Goal: Transaction & Acquisition: Purchase product/service

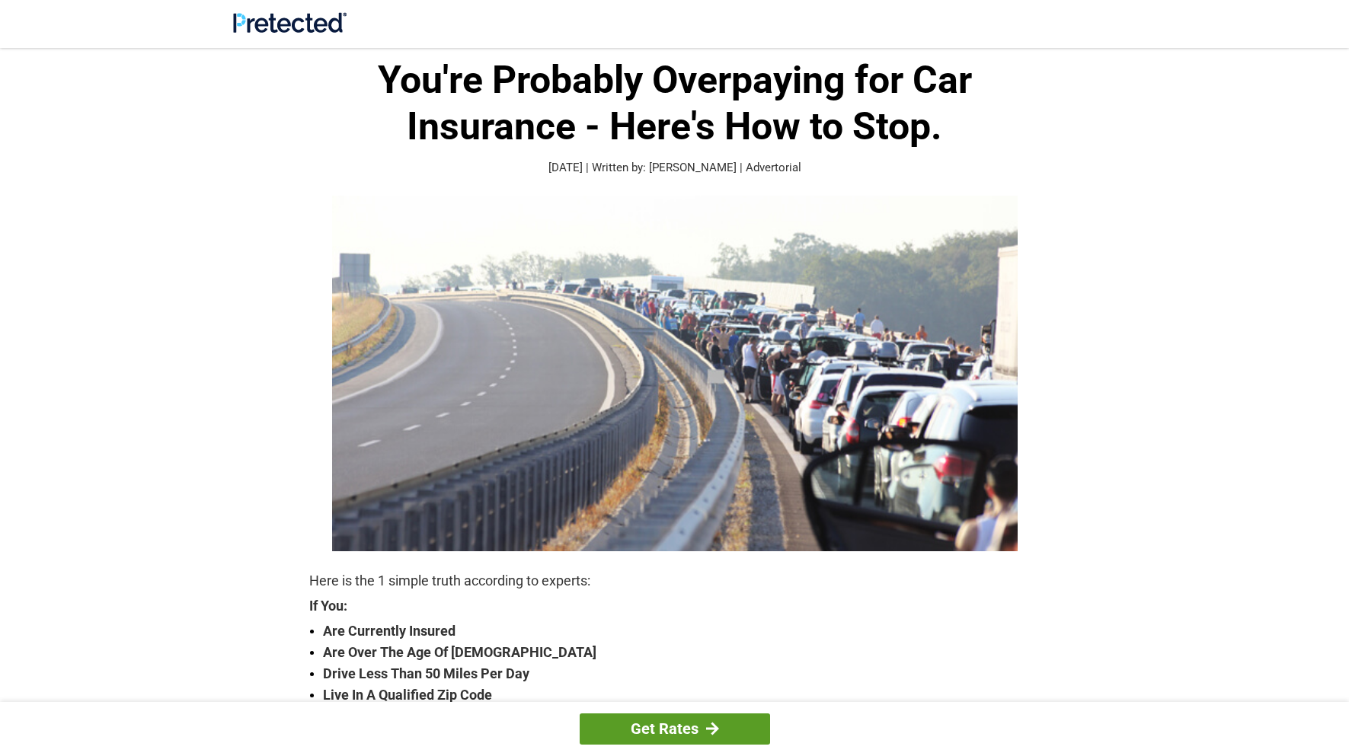
drag, startPoint x: 652, startPoint y: 732, endPoint x: 638, endPoint y: 728, distance: 14.2
click at [652, 733] on link "Get Rates" at bounding box center [675, 729] width 190 height 31
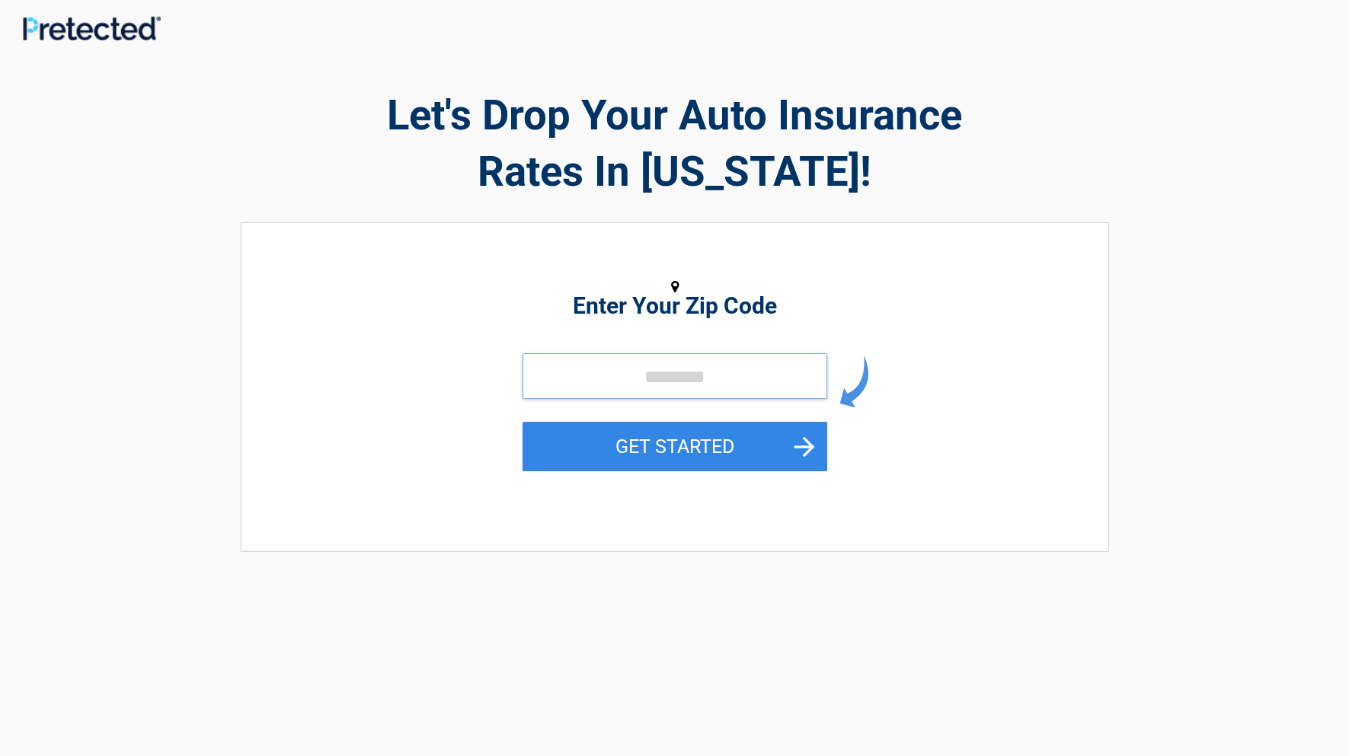
click at [537, 375] on input "tel" at bounding box center [674, 376] width 305 height 46
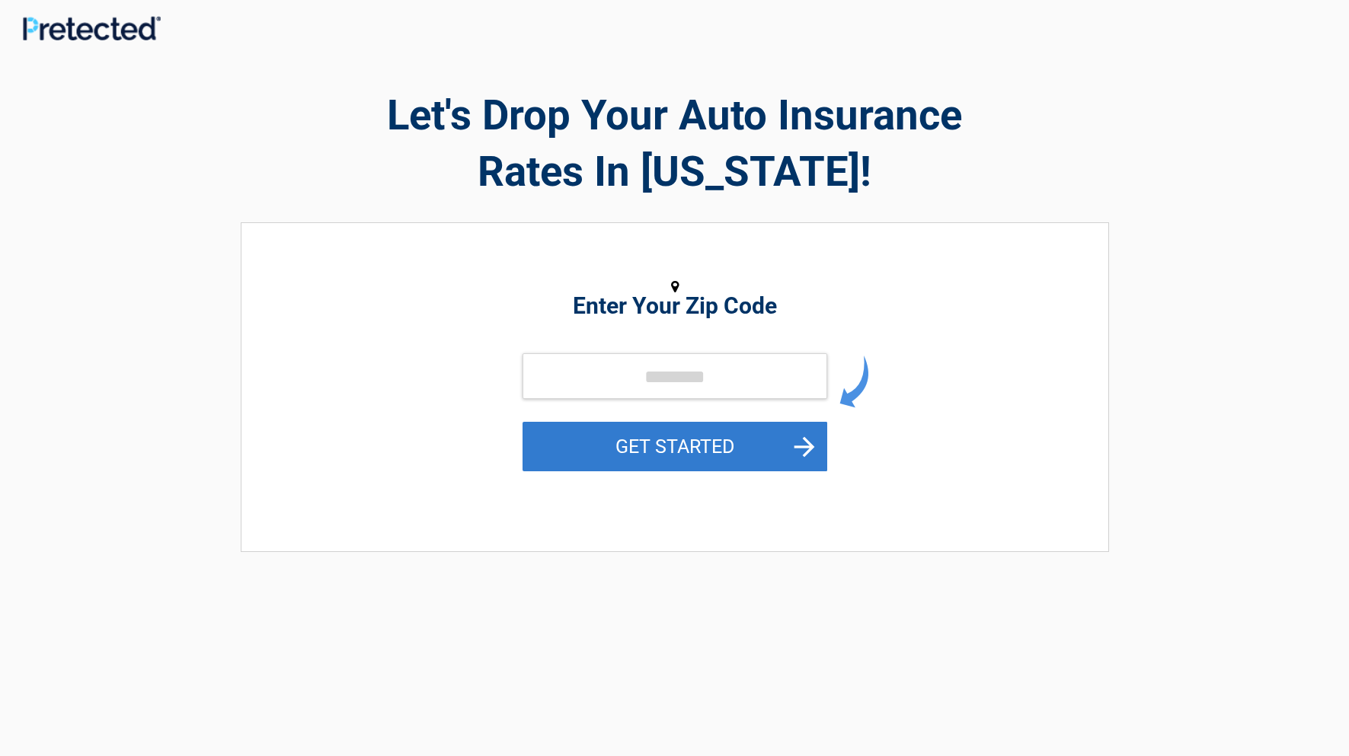
click at [699, 445] on button "GET STARTED" at bounding box center [674, 447] width 305 height 50
drag, startPoint x: 691, startPoint y: 450, endPoint x: 717, endPoint y: 446, distance: 27.0
click at [694, 450] on button "GET STARTED" at bounding box center [674, 447] width 305 height 50
click at [810, 436] on button "GET STARTED" at bounding box center [674, 447] width 305 height 50
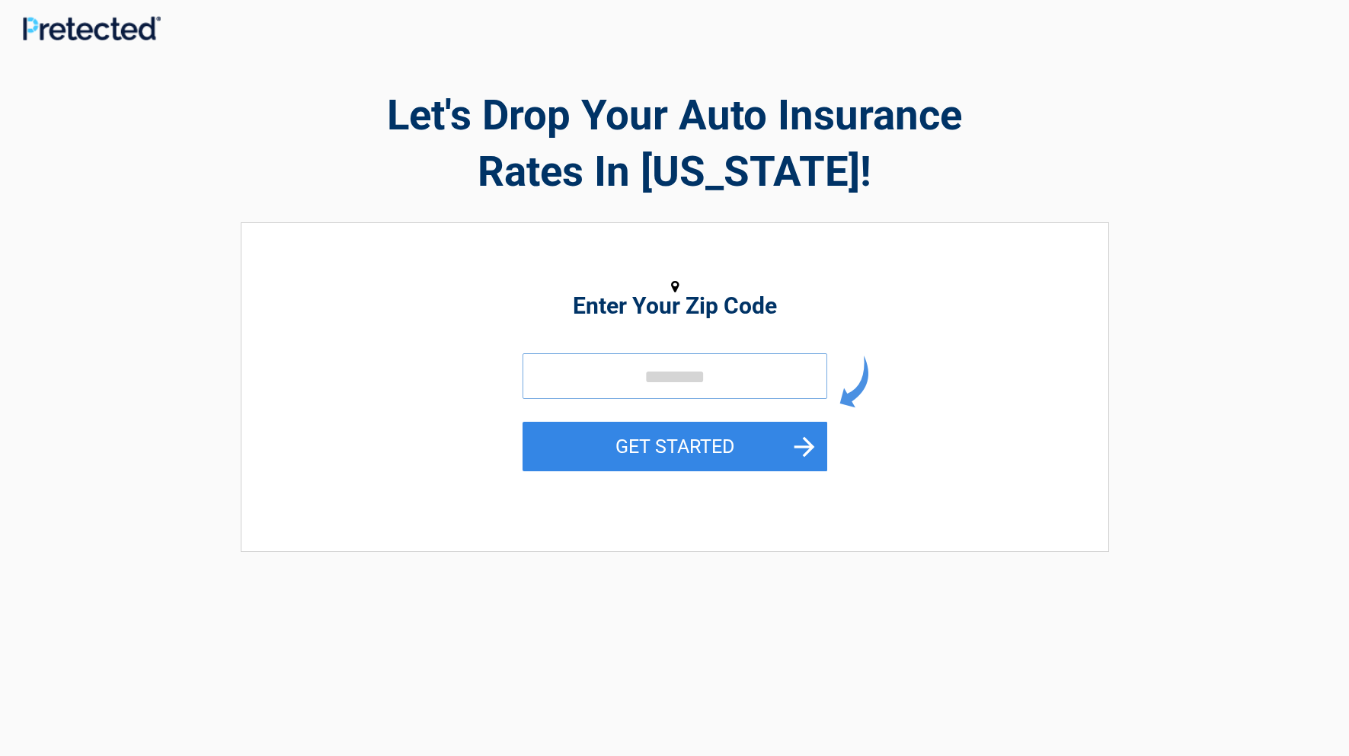
click at [635, 375] on input "tel" at bounding box center [674, 376] width 305 height 46
click at [635, 374] on input "tel" at bounding box center [674, 376] width 305 height 46
click at [653, 370] on input "tel" at bounding box center [674, 376] width 305 height 46
click at [712, 376] on input "tel" at bounding box center [674, 376] width 305 height 46
click at [664, 376] on input "tel" at bounding box center [674, 376] width 305 height 46
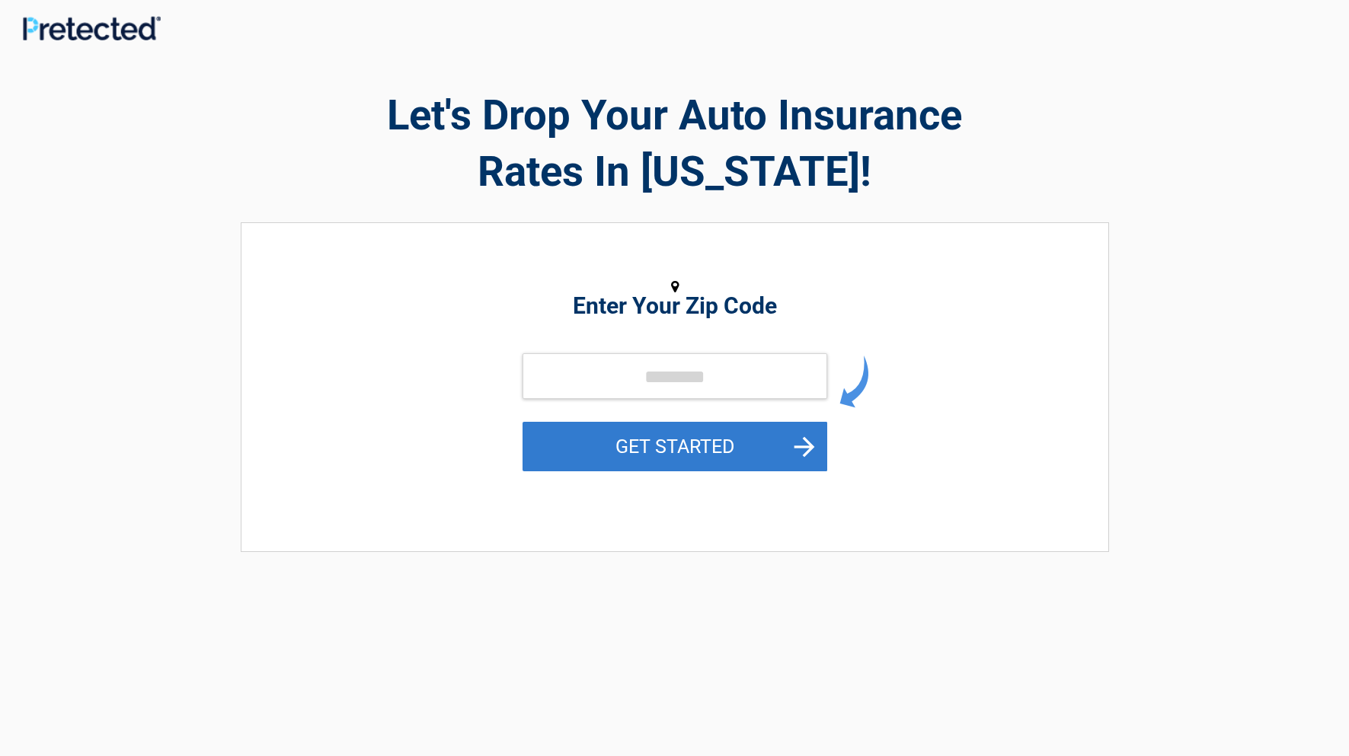
click at [691, 446] on button "GET STARTED" at bounding box center [674, 447] width 305 height 50
click at [805, 447] on button "GET STARTED" at bounding box center [674, 447] width 305 height 50
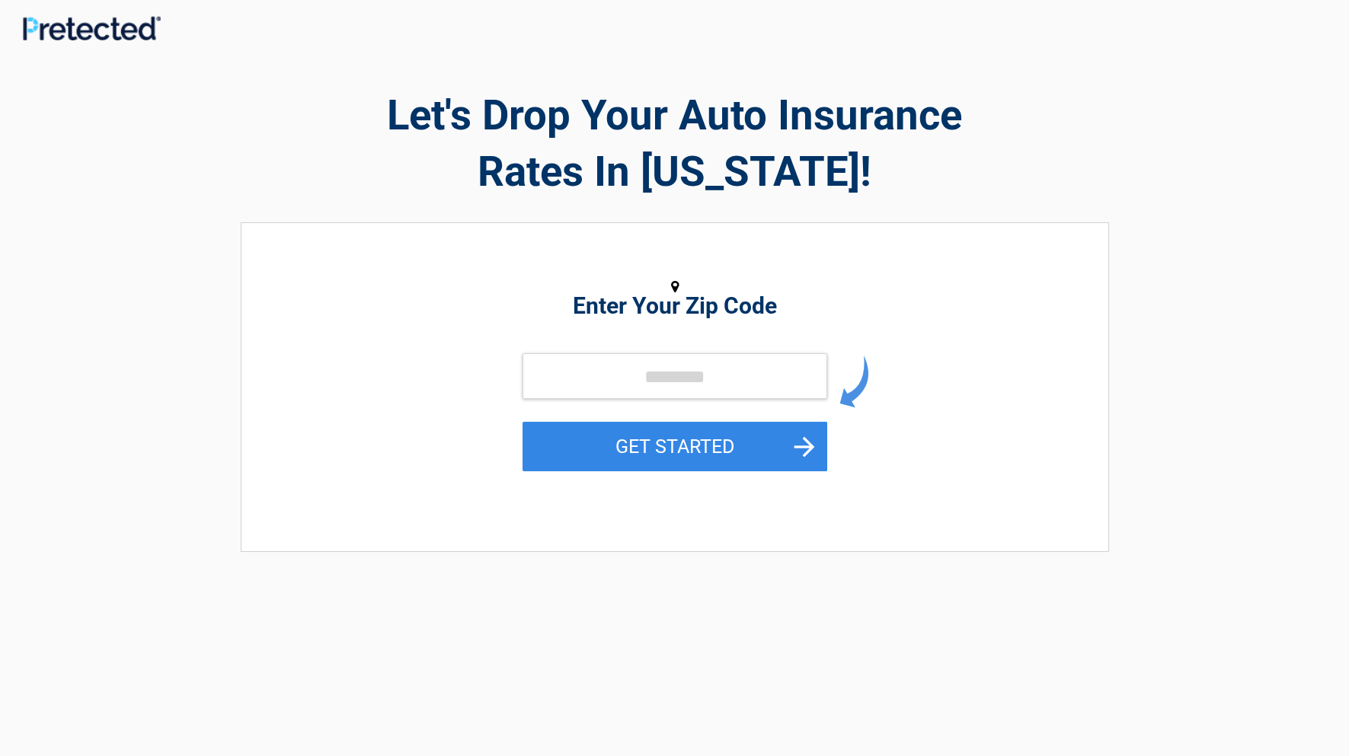
click at [856, 393] on img at bounding box center [853, 382] width 29 height 53
click at [640, 373] on input "tel" at bounding box center [674, 376] width 305 height 46
click at [848, 401] on img at bounding box center [853, 382] width 29 height 53
click at [635, 370] on input "tel" at bounding box center [674, 376] width 305 height 46
type input "*****"
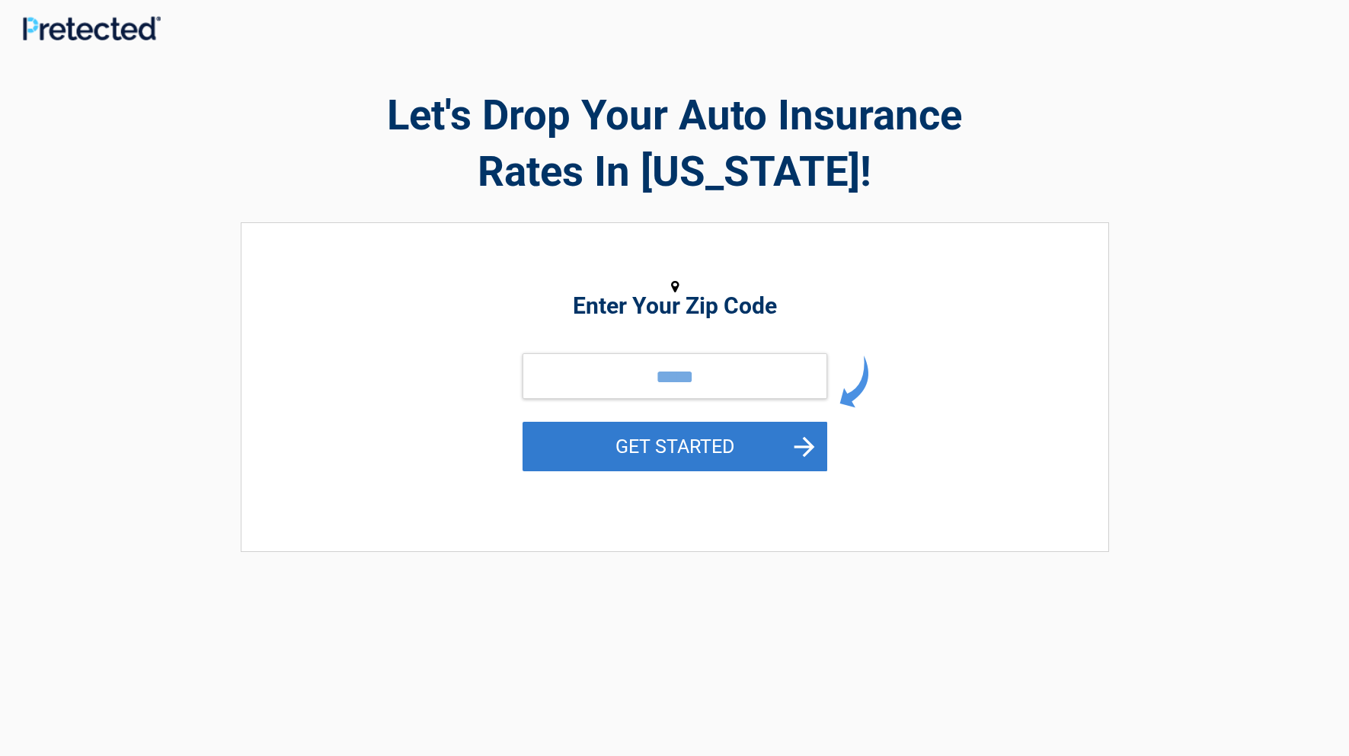
click at [805, 443] on button "GET STARTED" at bounding box center [674, 447] width 305 height 50
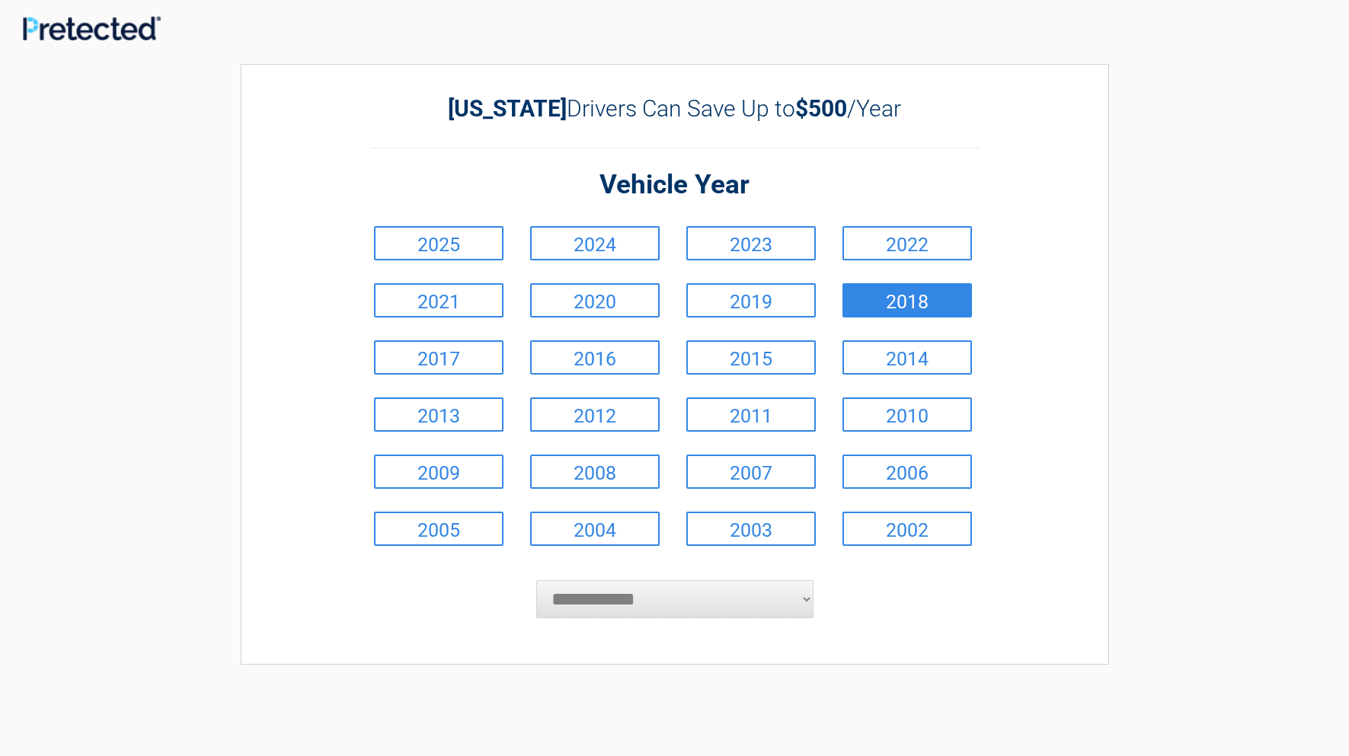
click at [928, 311] on link "2018" at bounding box center [906, 300] width 129 height 34
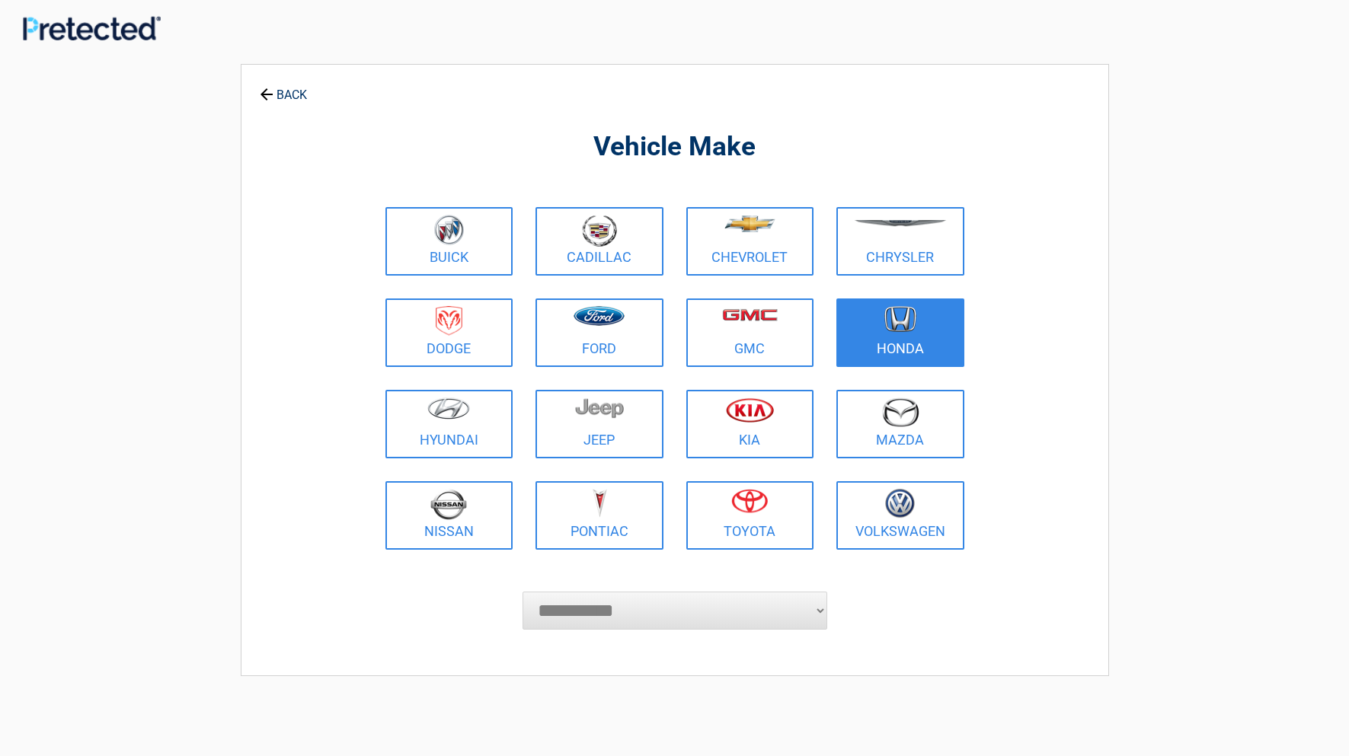
click at [899, 339] on figure at bounding box center [900, 323] width 110 height 34
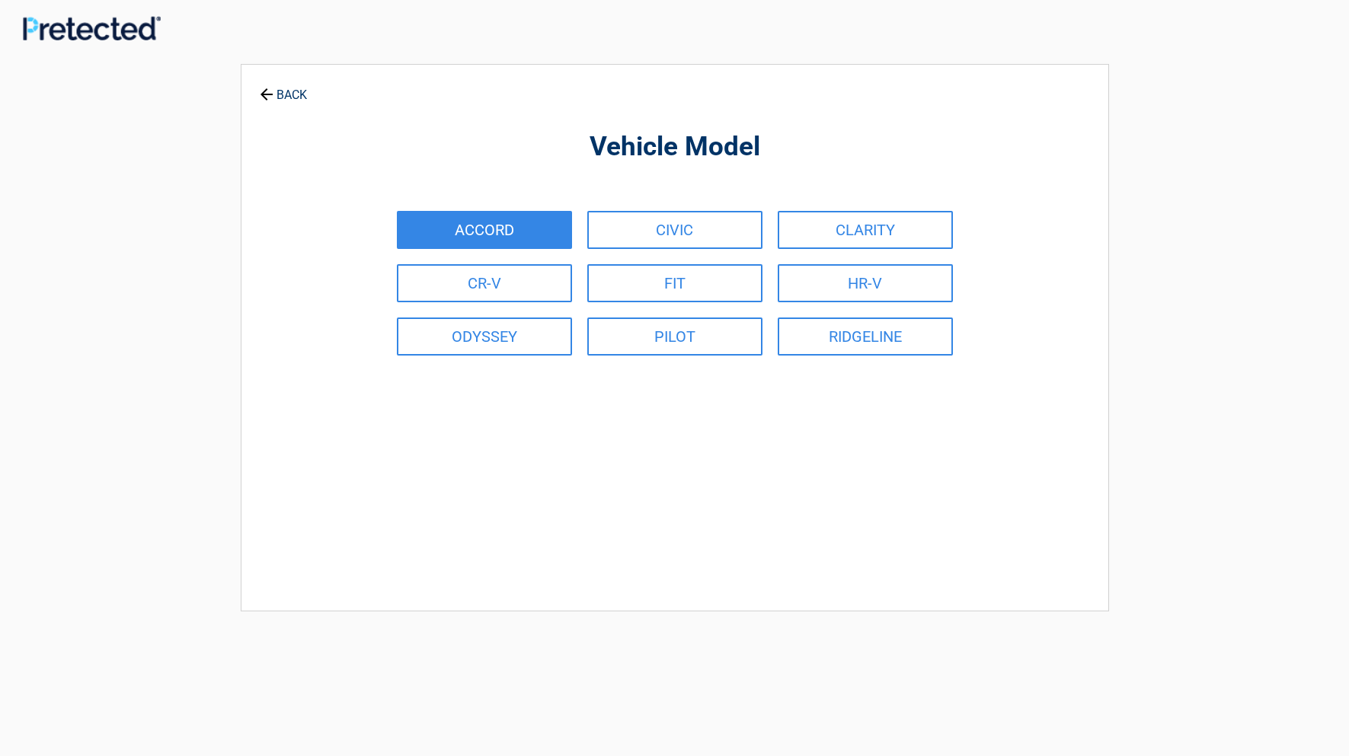
click at [534, 235] on link "ACCORD" at bounding box center [484, 230] width 175 height 38
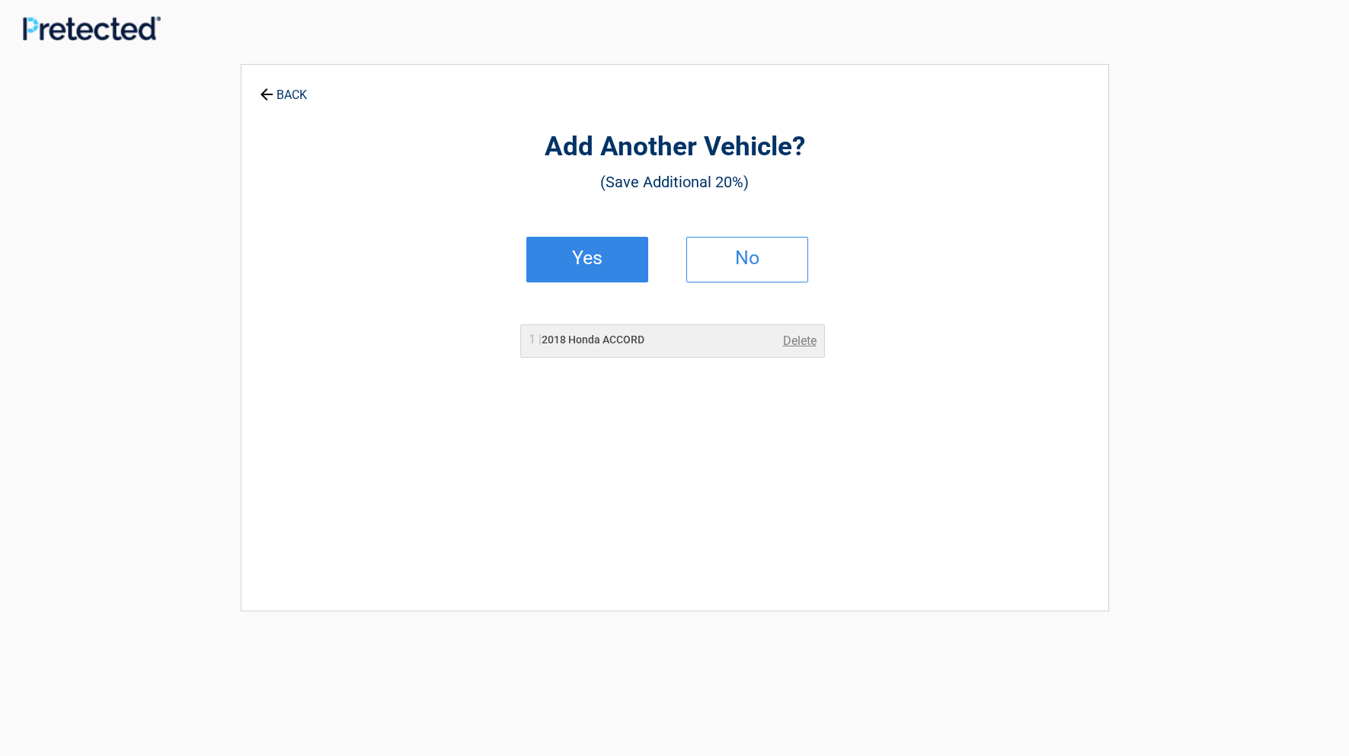
click at [586, 257] on h2 "Yes" at bounding box center [587, 258] width 90 height 11
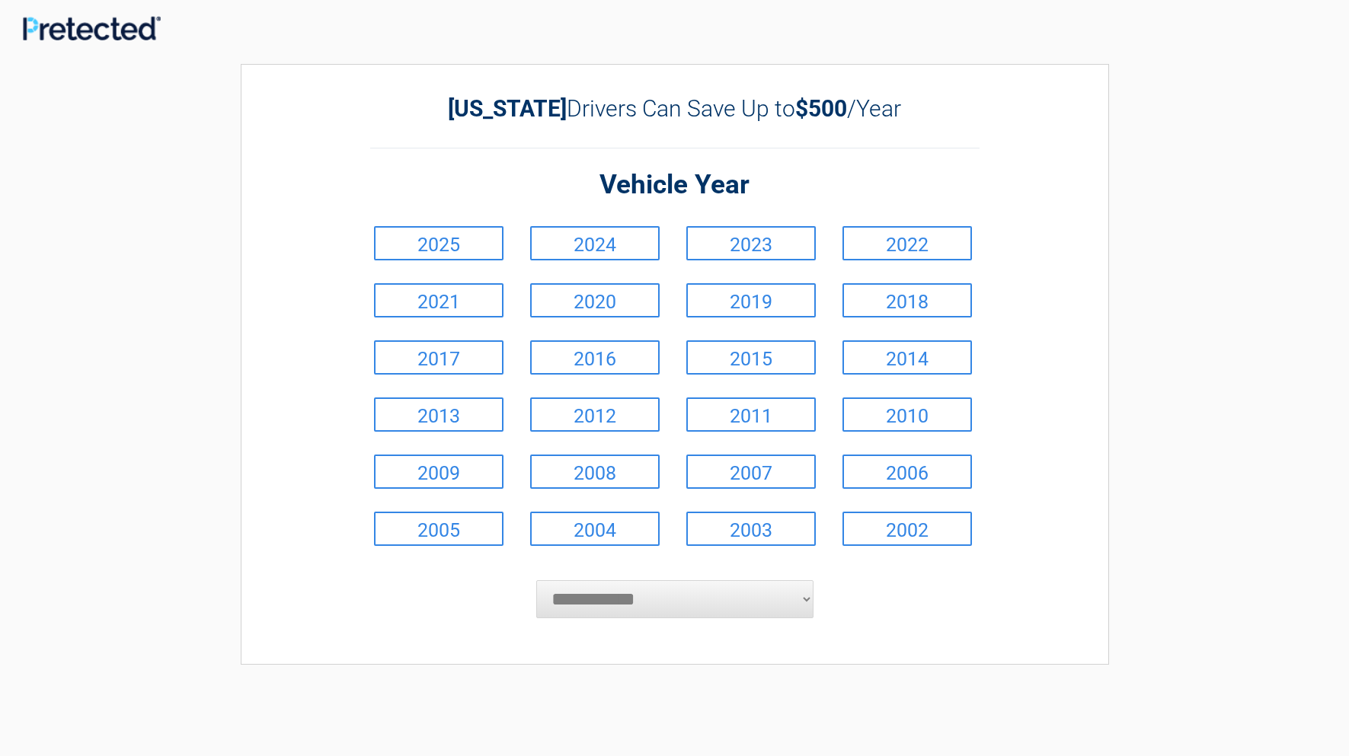
click at [645, 608] on select "**********" at bounding box center [674, 599] width 277 height 38
click at [536, 581] on select "**********" at bounding box center [674, 599] width 277 height 38
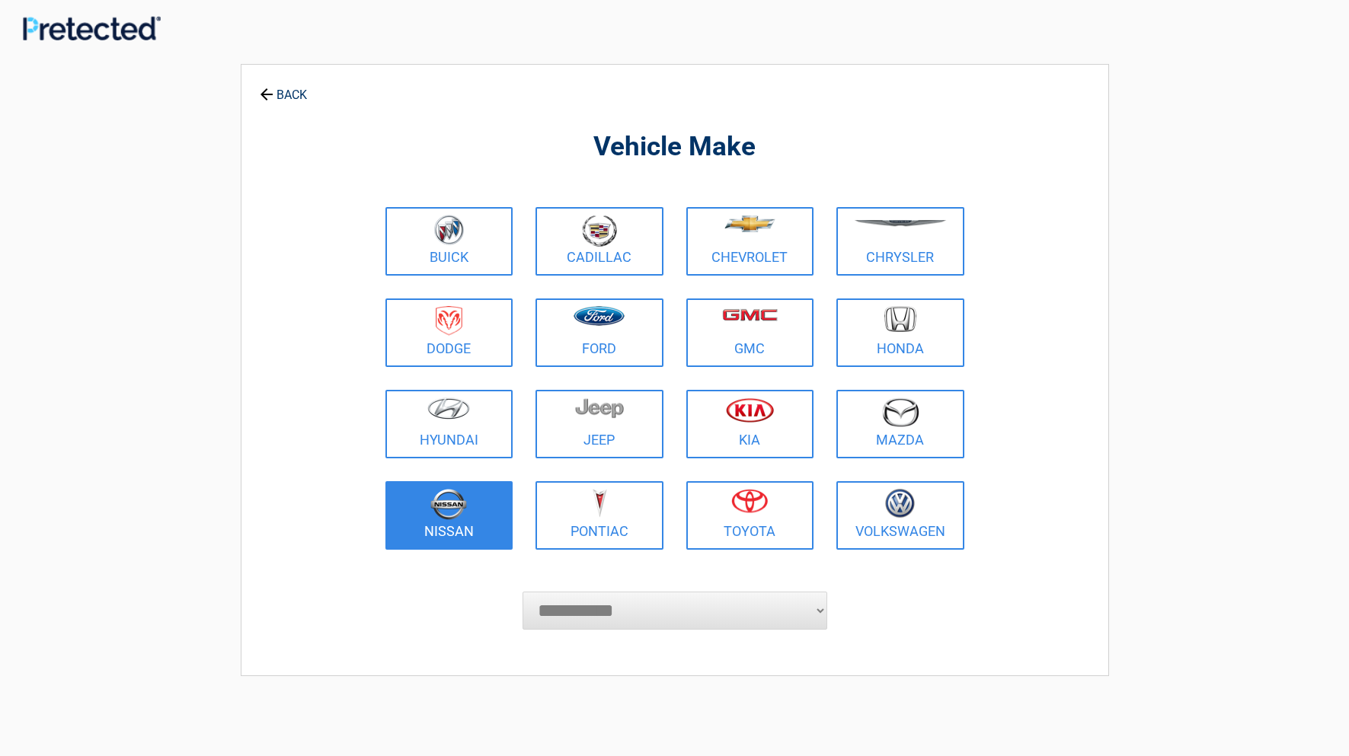
click at [445, 529] on link "Nissan" at bounding box center [449, 515] width 128 height 69
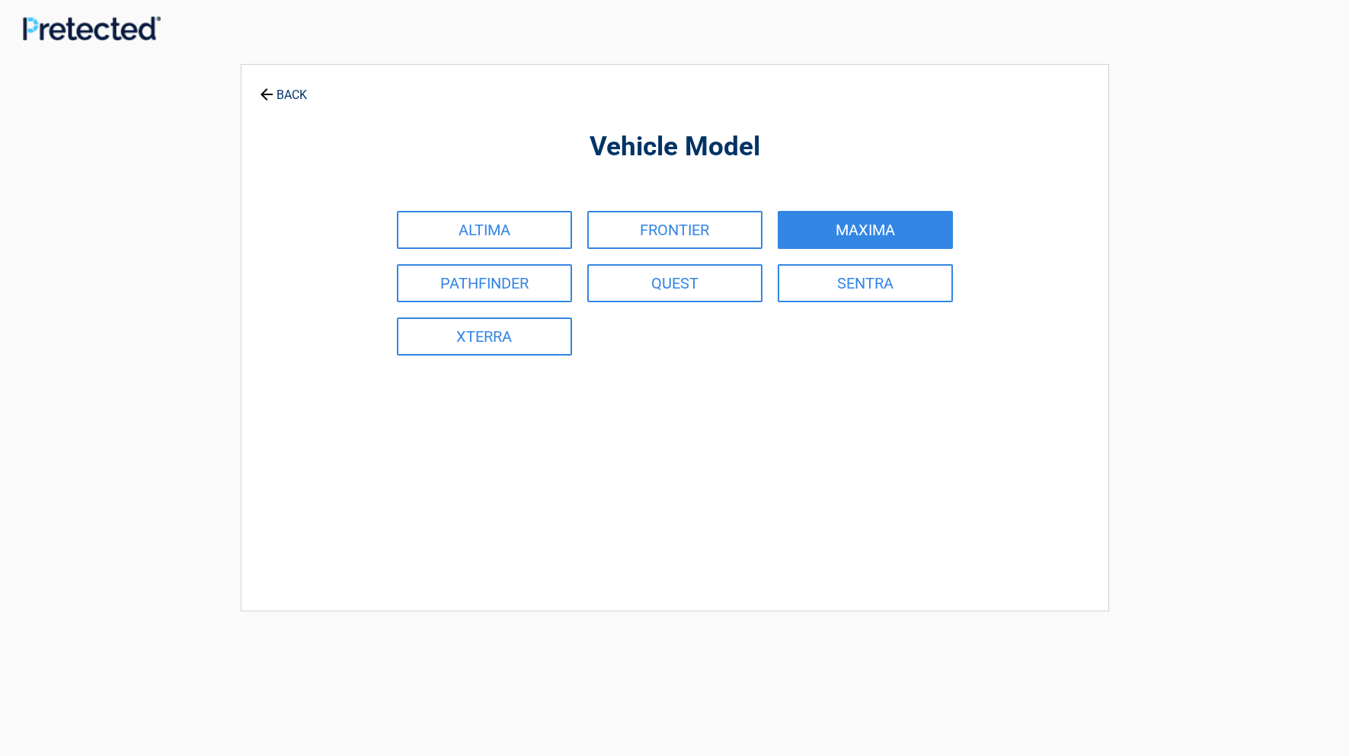
click at [879, 233] on link "MAXIMA" at bounding box center [865, 230] width 175 height 38
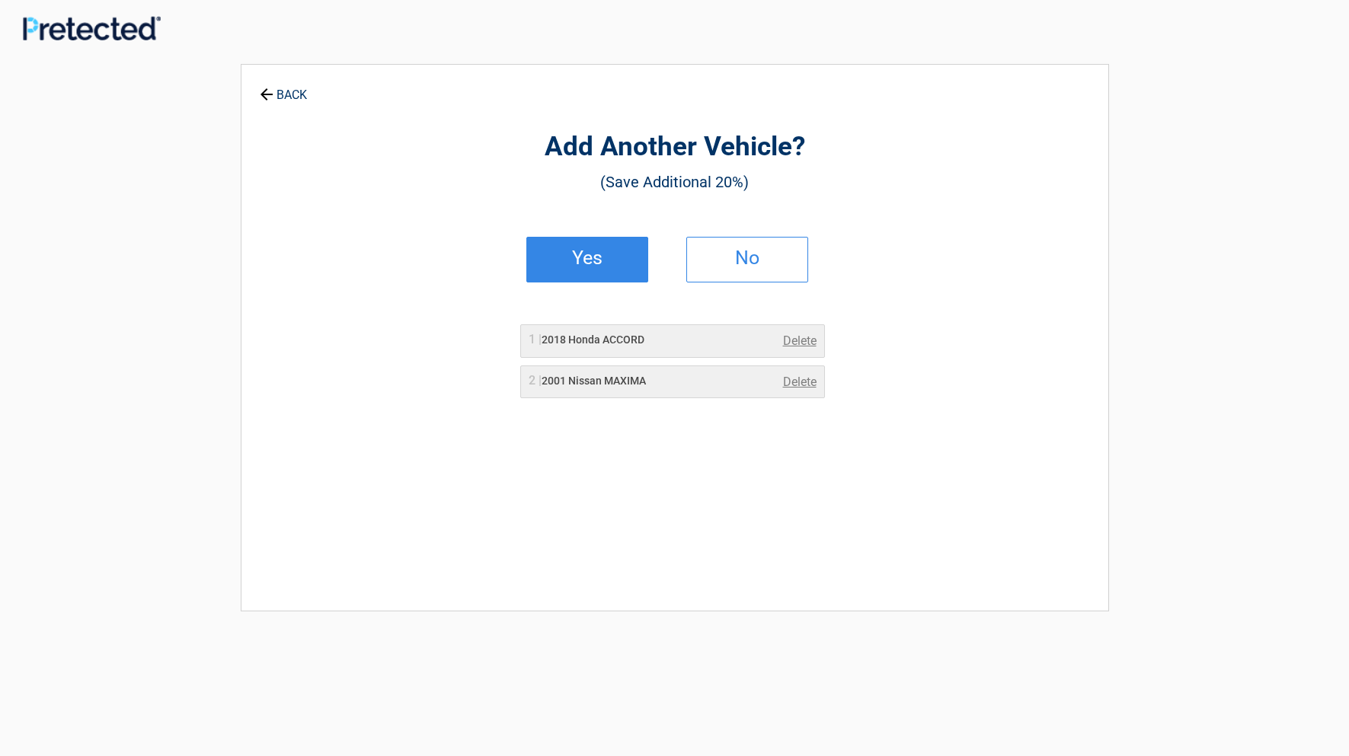
click at [592, 271] on link "Yes" at bounding box center [587, 260] width 122 height 46
select select "**********"
